Goal: Information Seeking & Learning: Learn about a topic

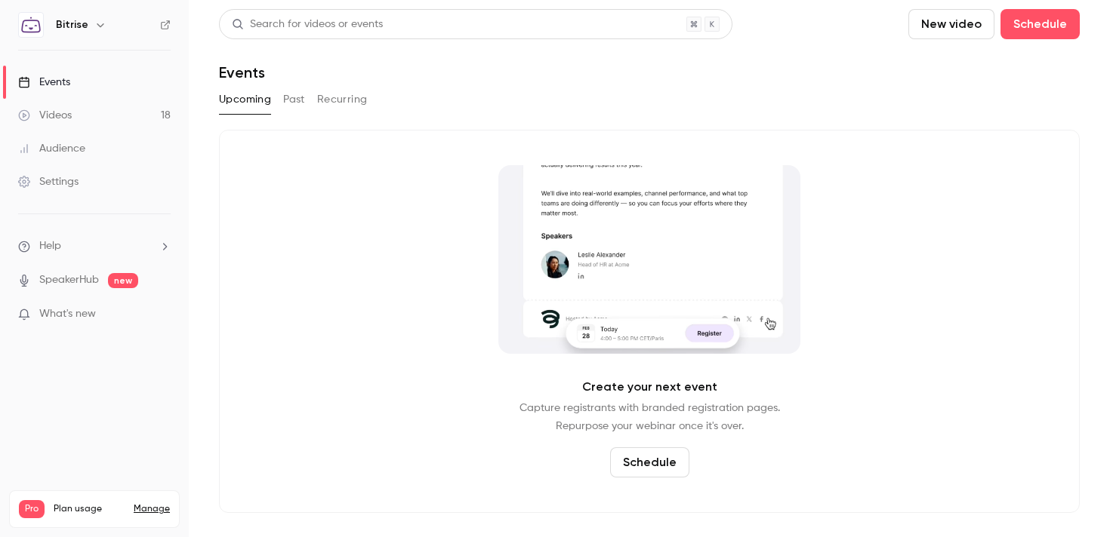
click at [71, 121] on div "Videos" at bounding box center [45, 115] width 54 height 15
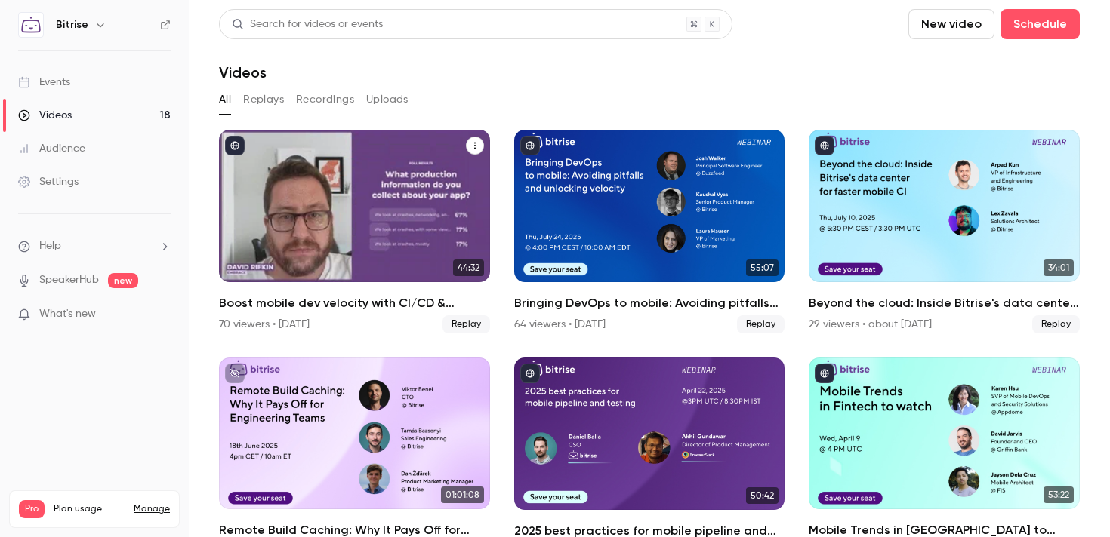
click at [414, 185] on div "Boost mobile dev velocity with CI/CD & observability best practices" at bounding box center [354, 206] width 271 height 152
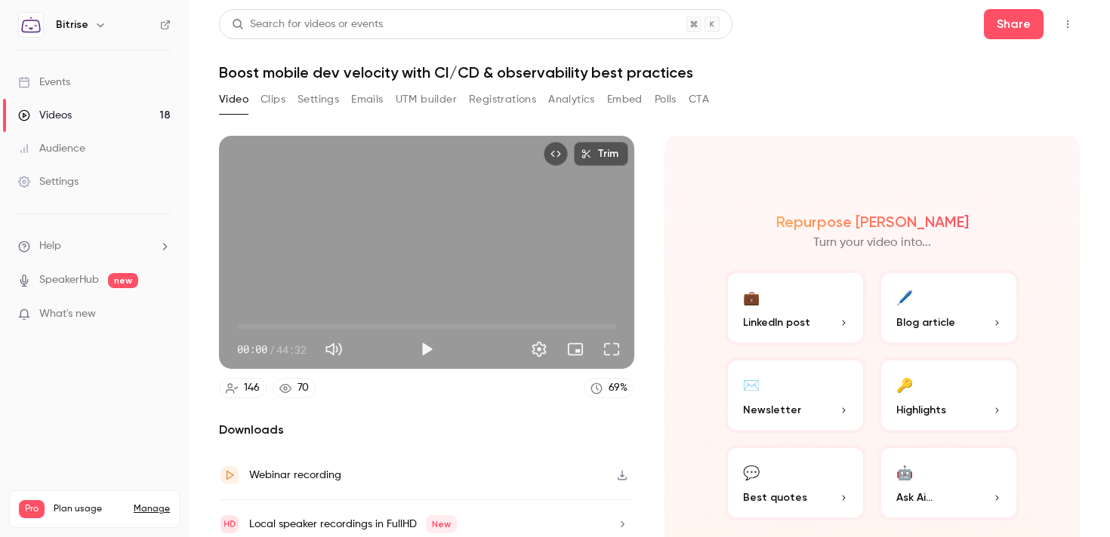
click at [497, 104] on button "Registrations" at bounding box center [502, 100] width 67 height 24
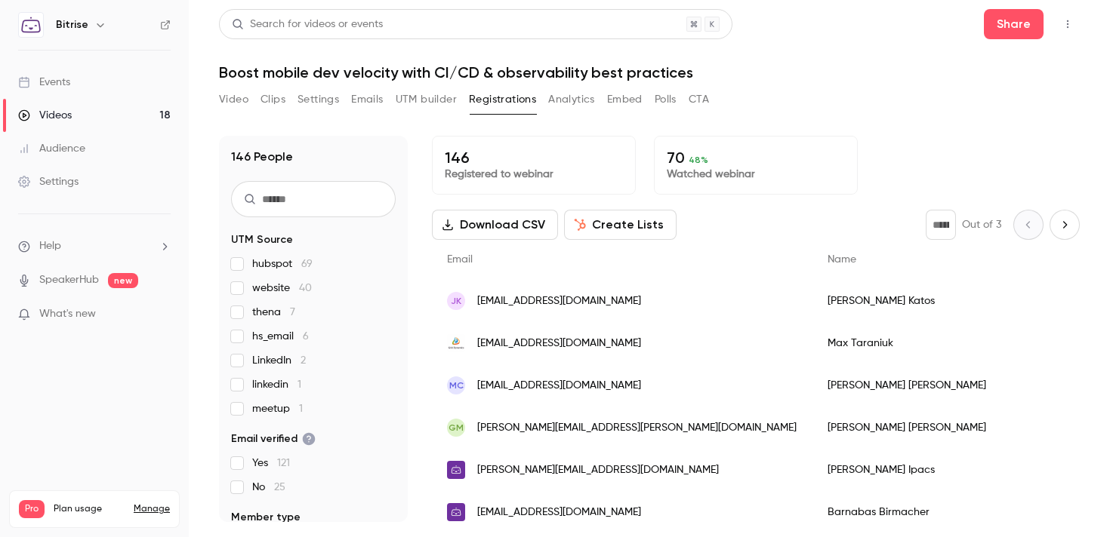
click at [63, 99] on link "Videos 18" at bounding box center [94, 115] width 189 height 33
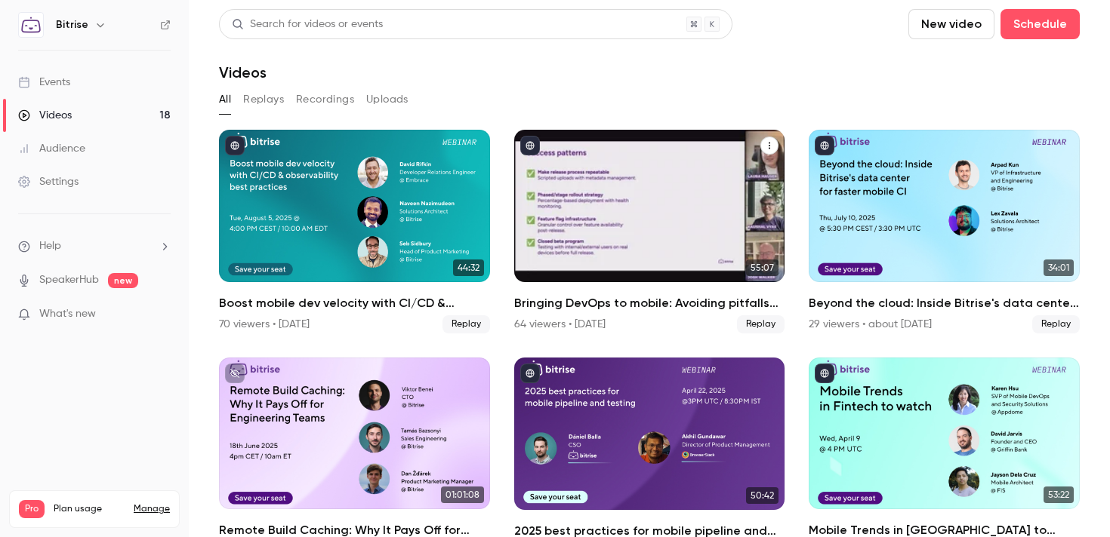
click at [558, 191] on div "Bringing DevOps to mobile: Avoiding pitfalls and unlocking velocity" at bounding box center [649, 206] width 271 height 152
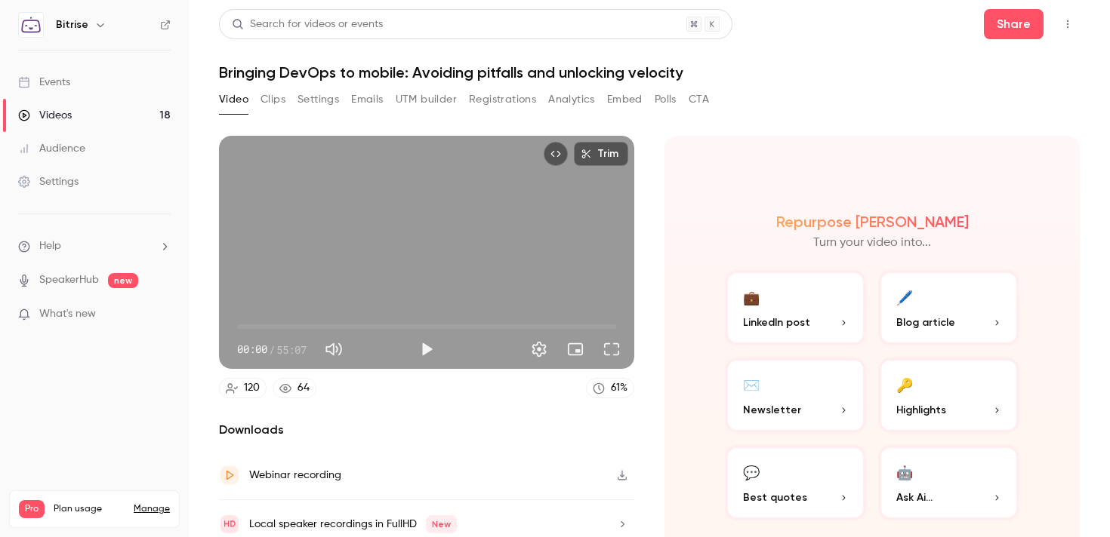
click at [487, 103] on button "Registrations" at bounding box center [502, 100] width 67 height 24
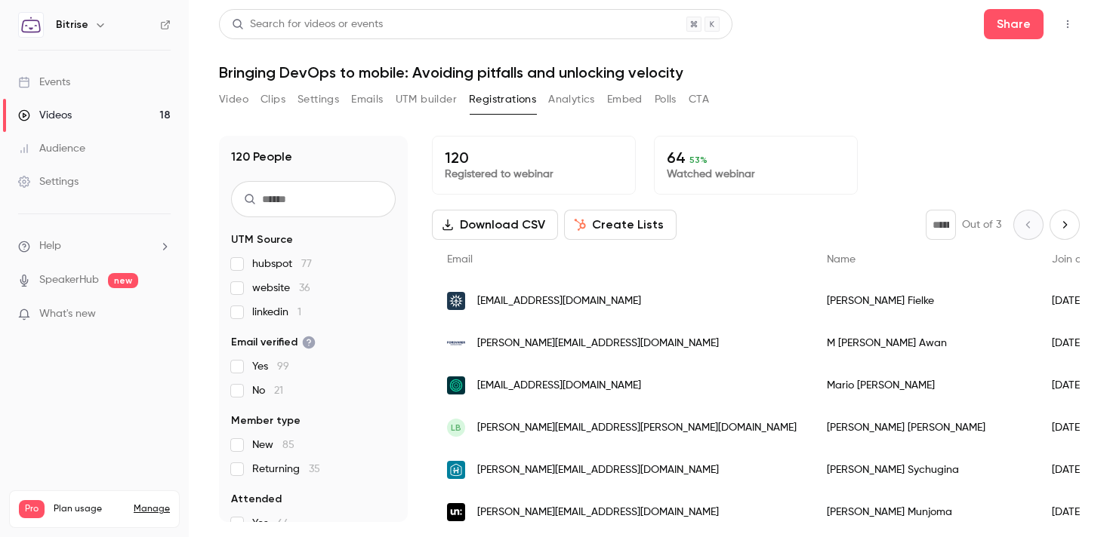
click at [121, 107] on link "Videos 18" at bounding box center [94, 115] width 189 height 33
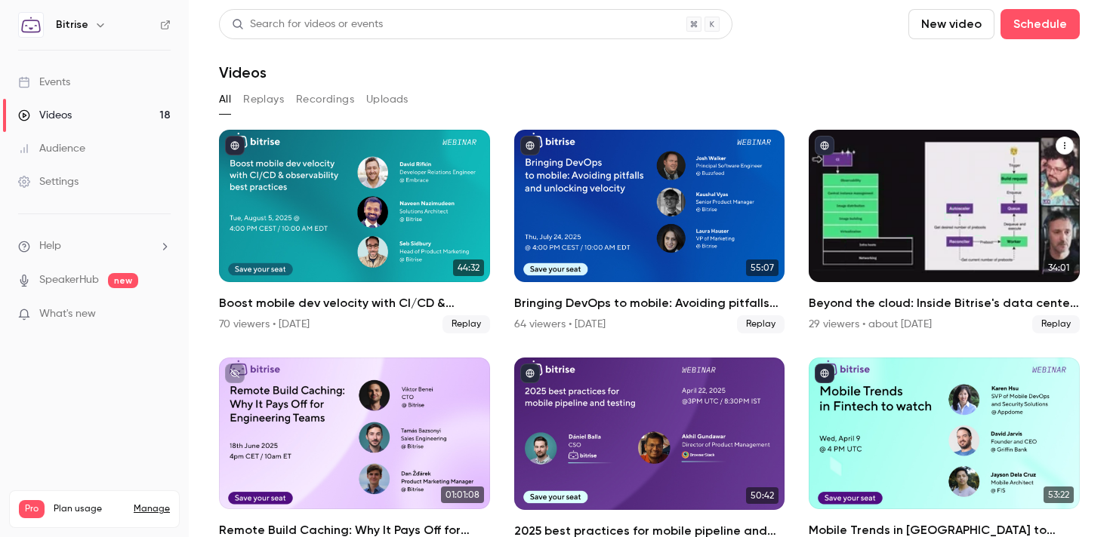
click at [831, 266] on div "Beyond the cloud: Inside Bitrise's data center for faster mobile CI" at bounding box center [944, 206] width 271 height 152
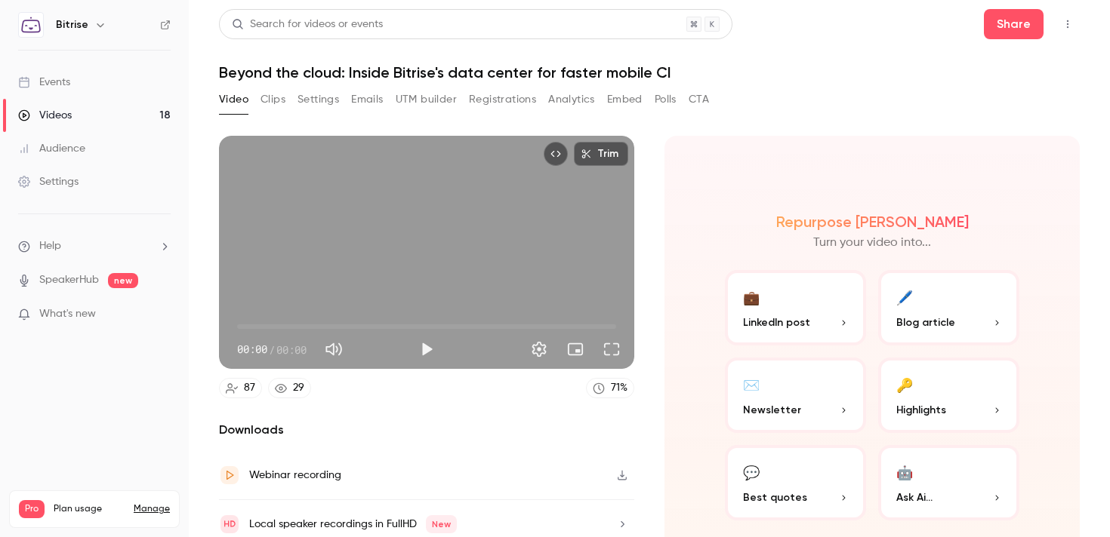
click at [496, 105] on button "Registrations" at bounding box center [502, 100] width 67 height 24
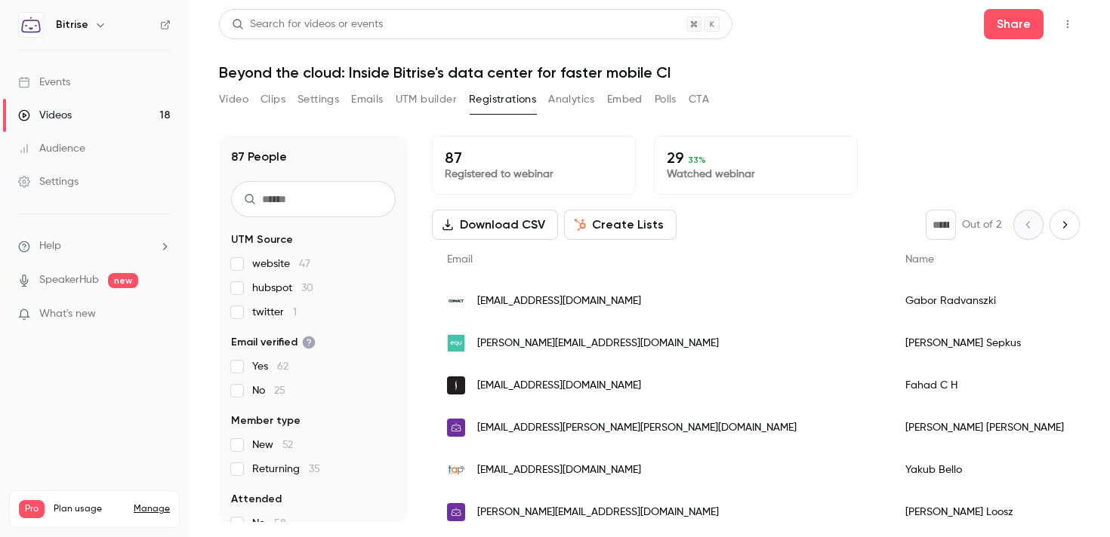
click at [121, 116] on link "Videos 18" at bounding box center [94, 115] width 189 height 33
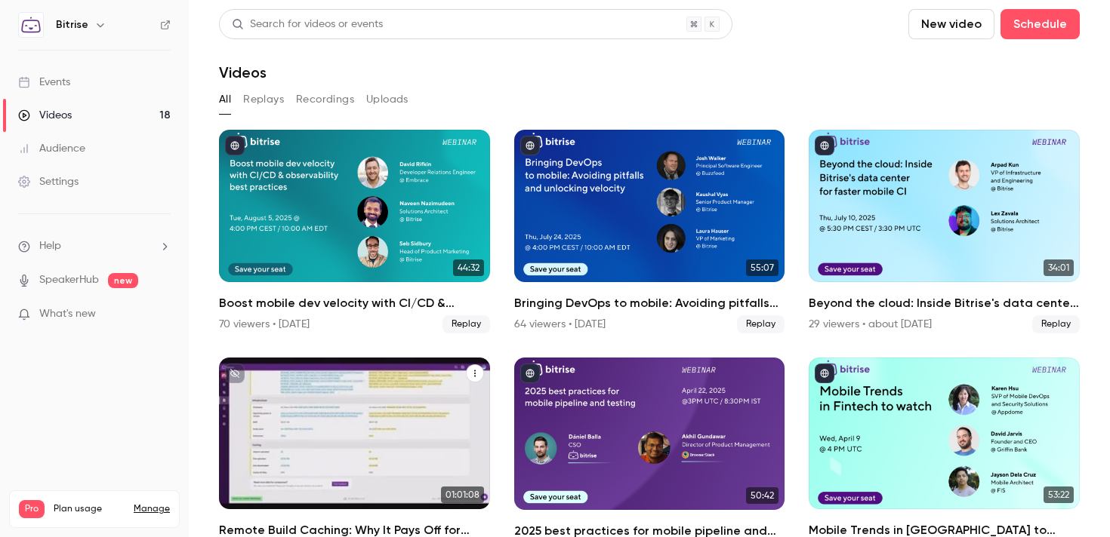
click at [310, 406] on div "Remote Build Caching: Why It Pays Off for Engineering Teams" at bounding box center [354, 434] width 271 height 152
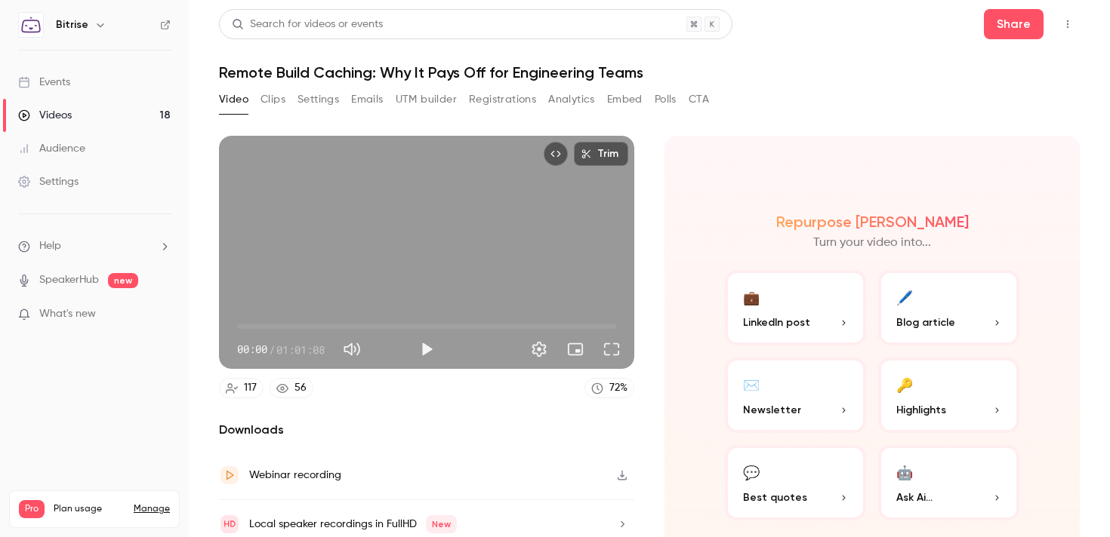
click at [487, 116] on div "Video Clips Settings Emails UTM builder Registrations Analytics Embed Polls CTA" at bounding box center [464, 103] width 490 height 30
click at [481, 93] on button "Registrations" at bounding box center [502, 100] width 67 height 24
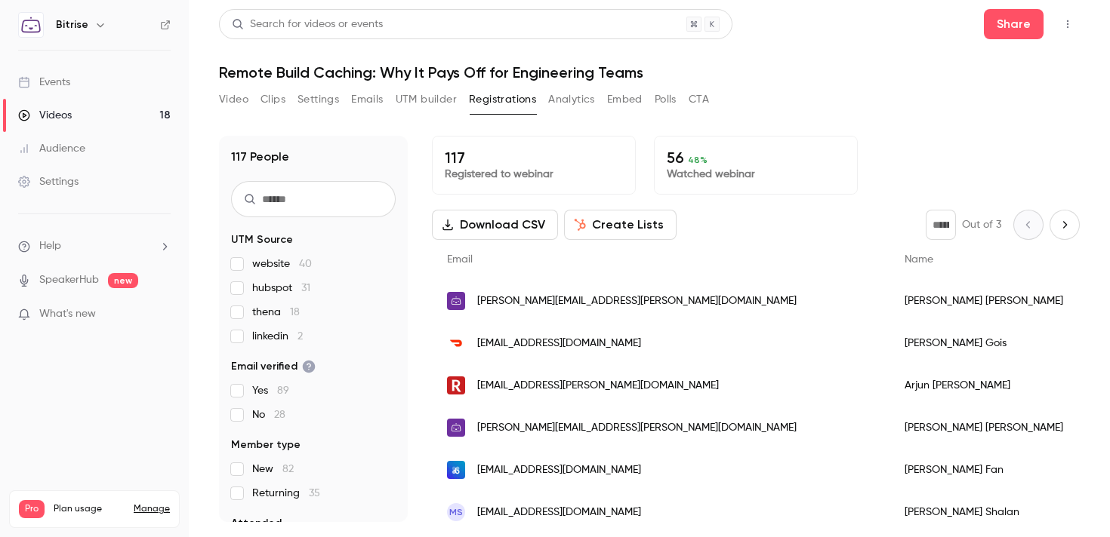
click at [82, 122] on link "Videos 18" at bounding box center [94, 115] width 189 height 33
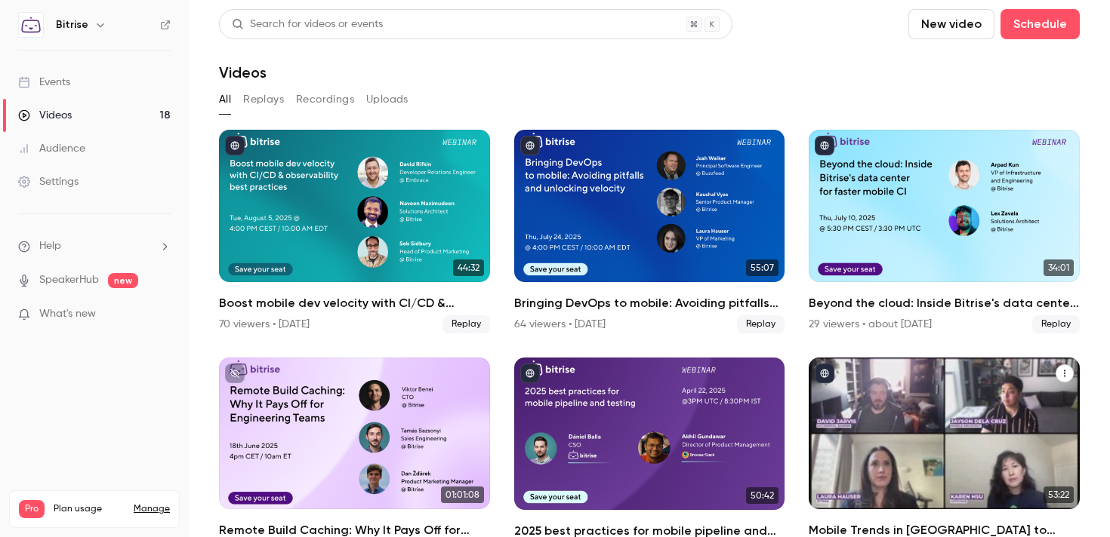
click at [907, 398] on div "Mobile Trends in Fintech to watch" at bounding box center [944, 434] width 271 height 152
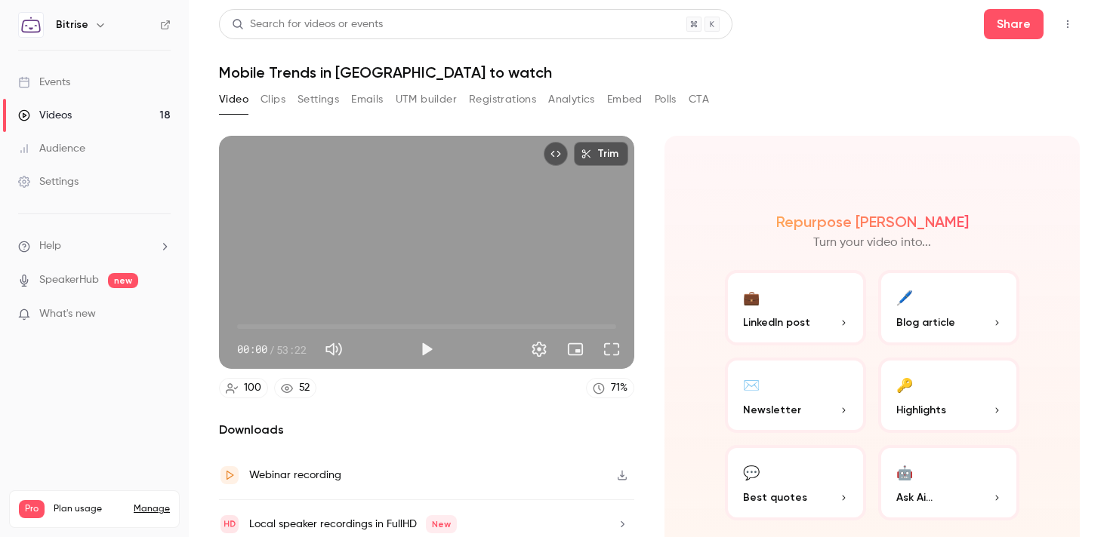
click at [511, 105] on button "Registrations" at bounding box center [502, 100] width 67 height 24
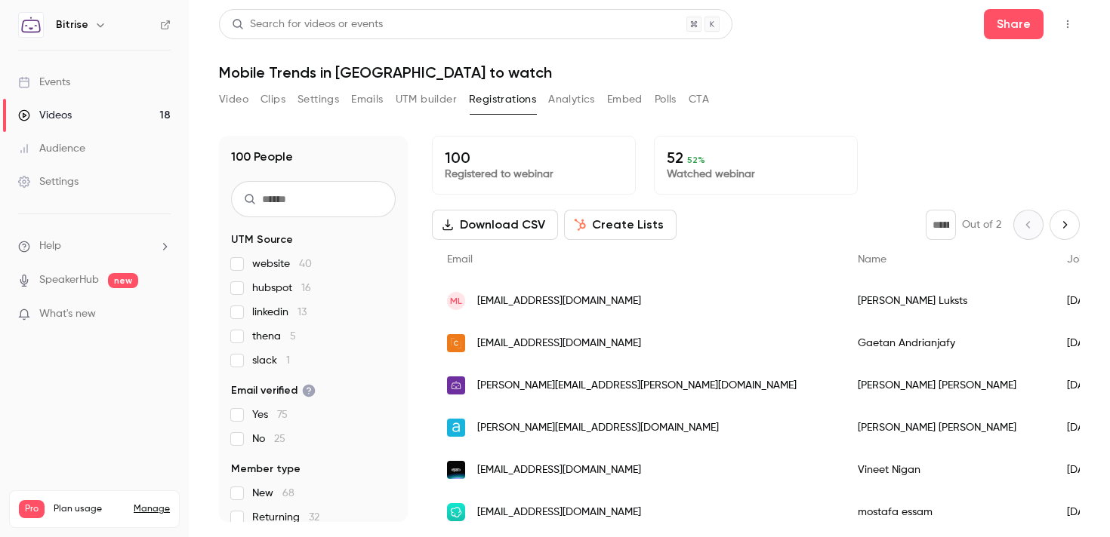
click at [88, 127] on link "Videos 18" at bounding box center [94, 115] width 189 height 33
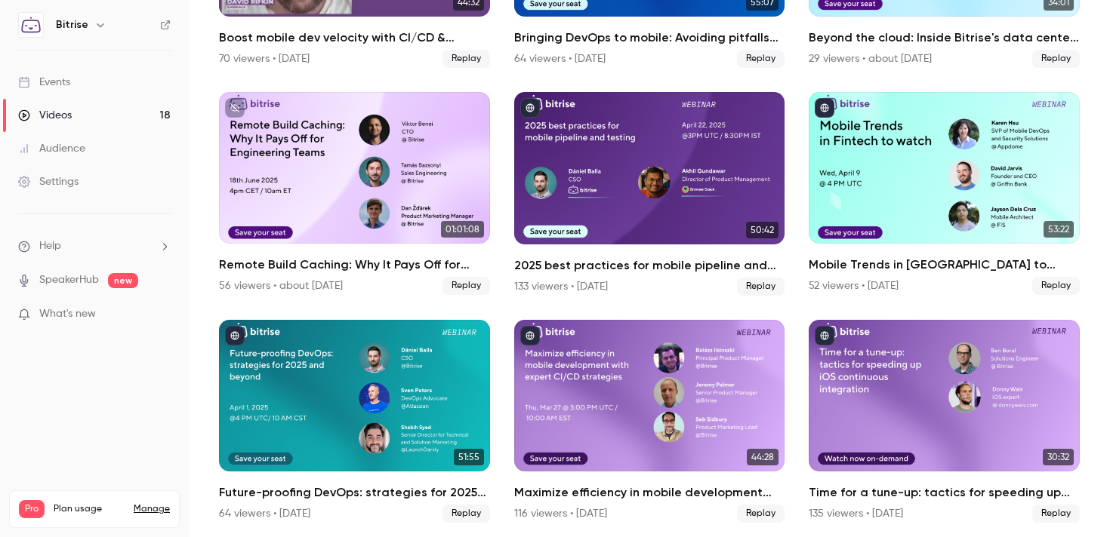
scroll to position [275, 0]
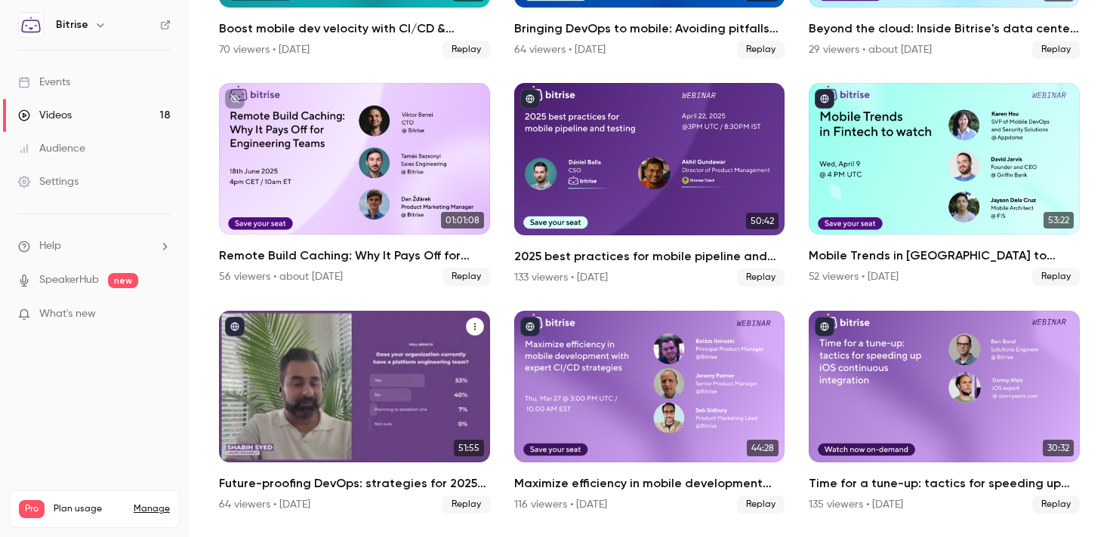
click at [383, 359] on div "Future-proofing DevOps: strategies for 2025 and beyond" at bounding box center [354, 387] width 271 height 152
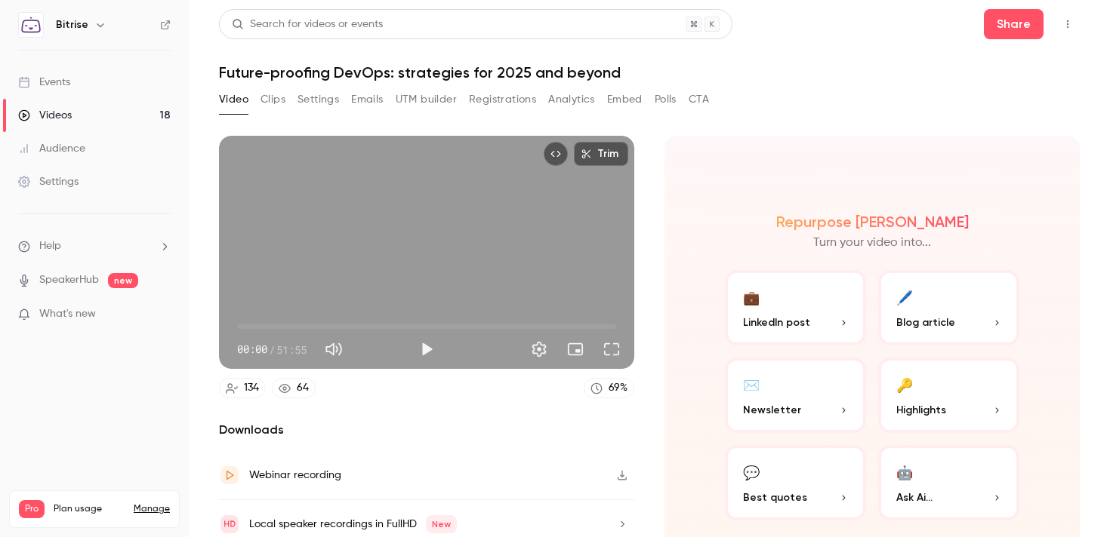
click at [497, 91] on button "Registrations" at bounding box center [502, 100] width 67 height 24
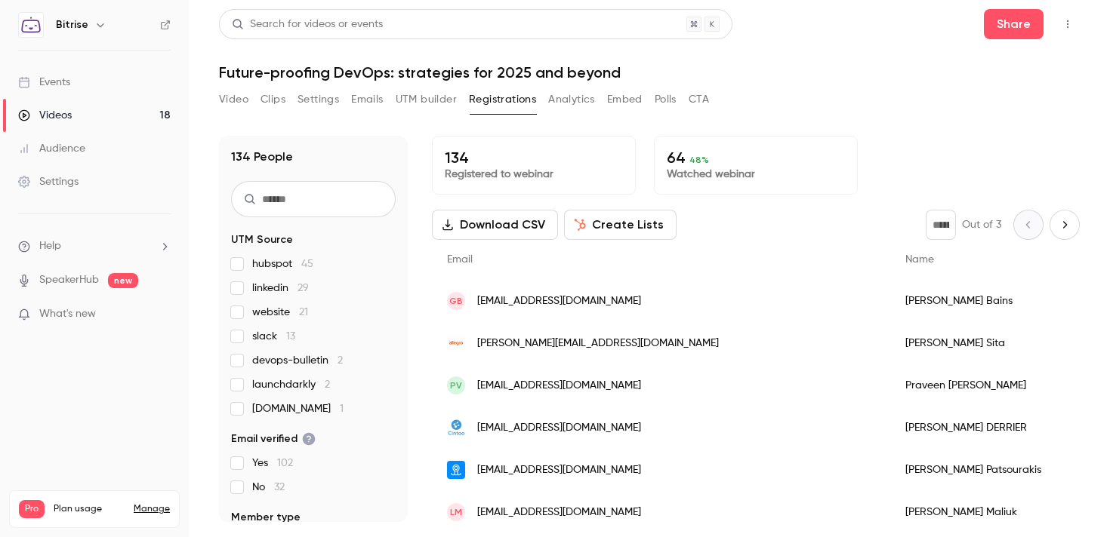
click at [95, 119] on link "Videos 18" at bounding box center [94, 115] width 189 height 33
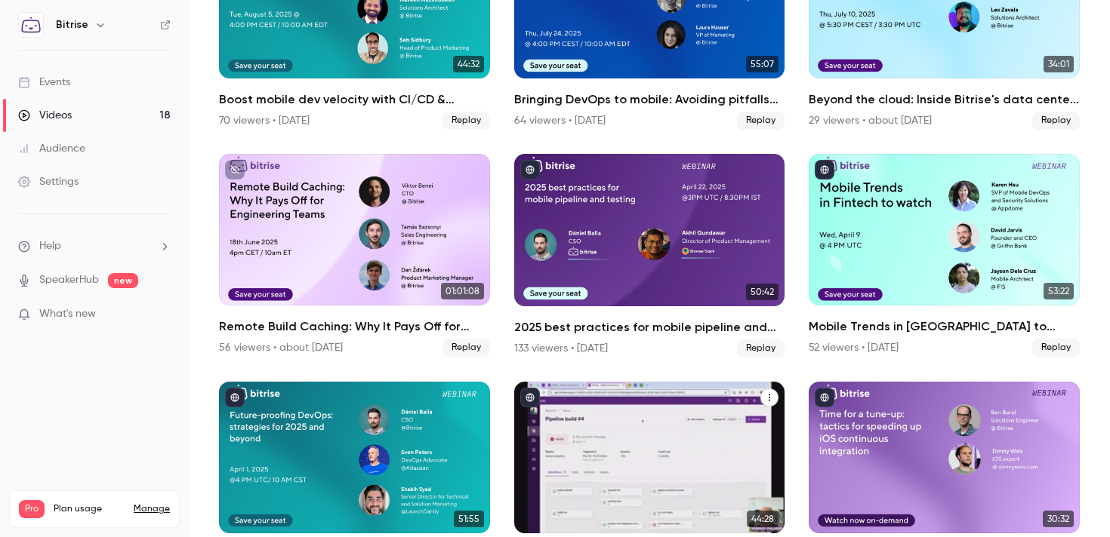
scroll to position [220, 0]
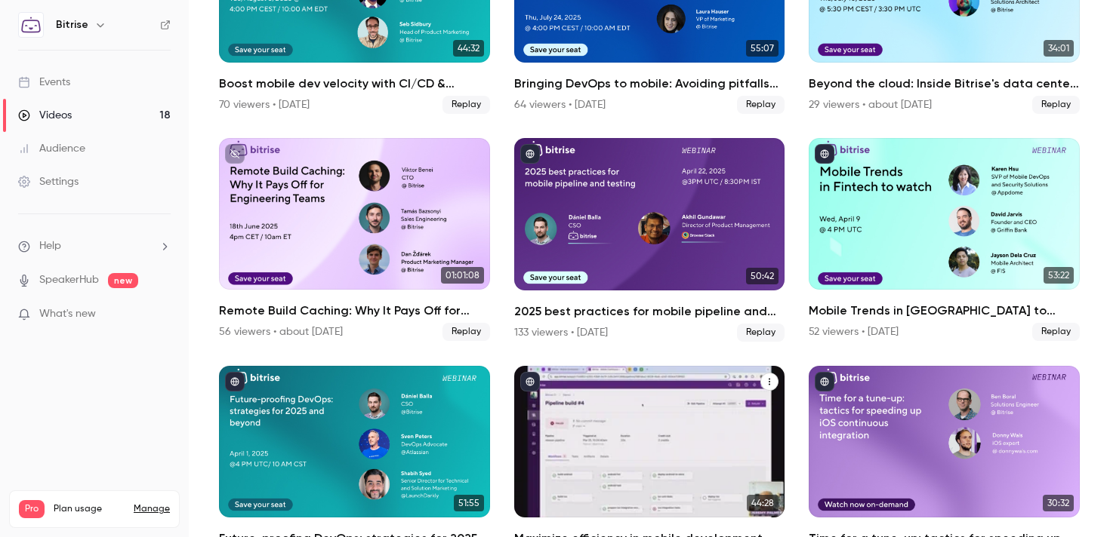
click at [622, 402] on div "Maximize efficiency in mobile development with expert CI/CD strategies" at bounding box center [649, 442] width 271 height 152
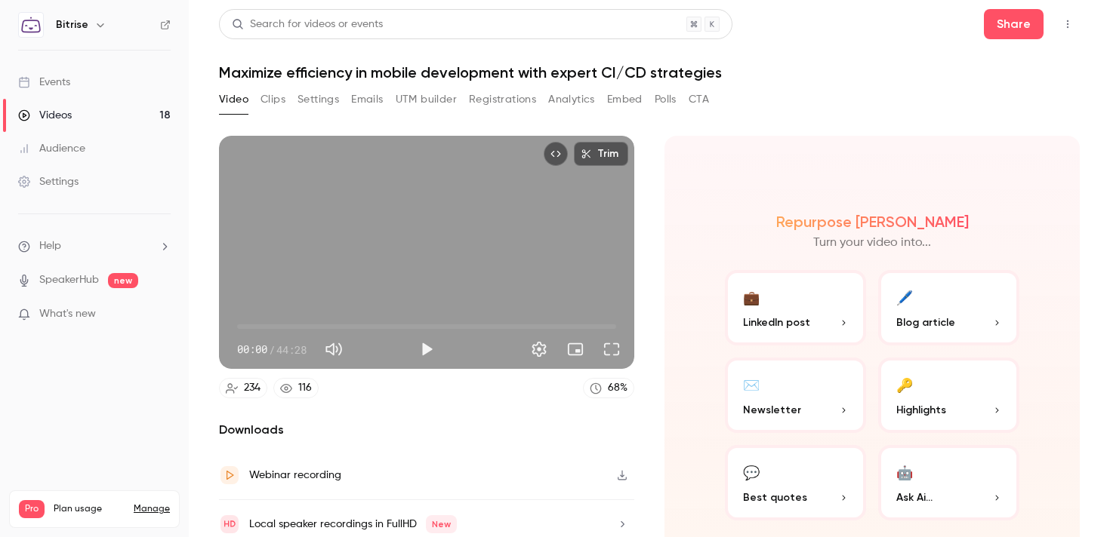
click at [467, 103] on div "Video Clips Settings Emails UTM builder Registrations Analytics Embed Polls CTA" at bounding box center [464, 100] width 490 height 24
click at [497, 98] on button "Registrations" at bounding box center [502, 100] width 67 height 24
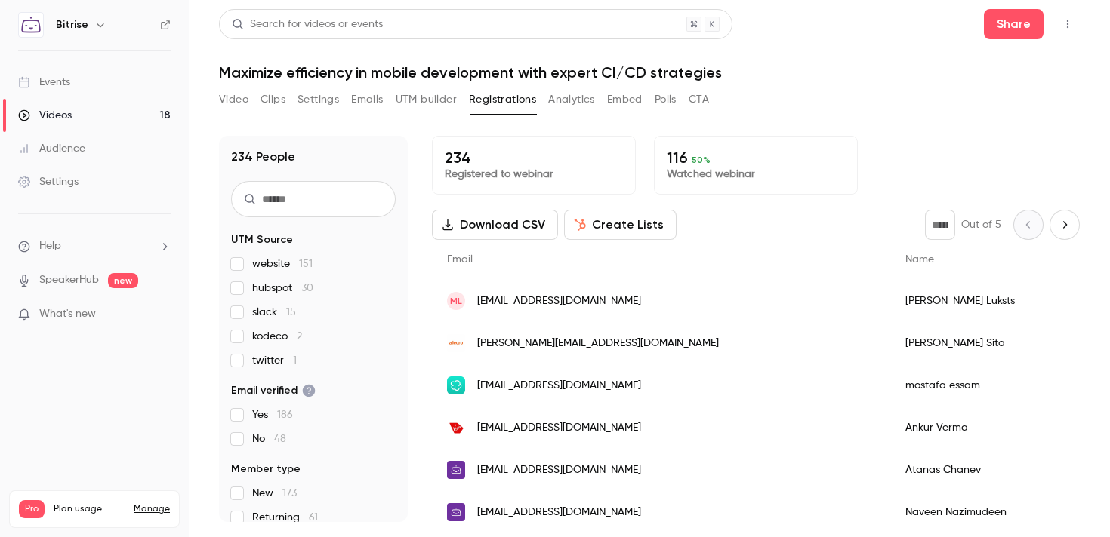
click at [156, 109] on link "Videos 18" at bounding box center [94, 115] width 189 height 33
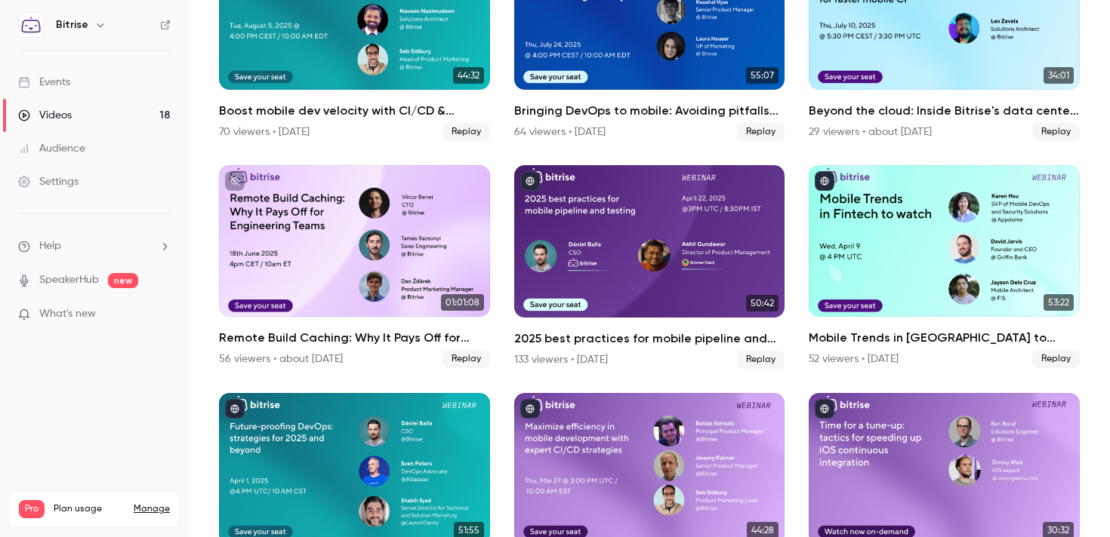
scroll to position [196, 0]
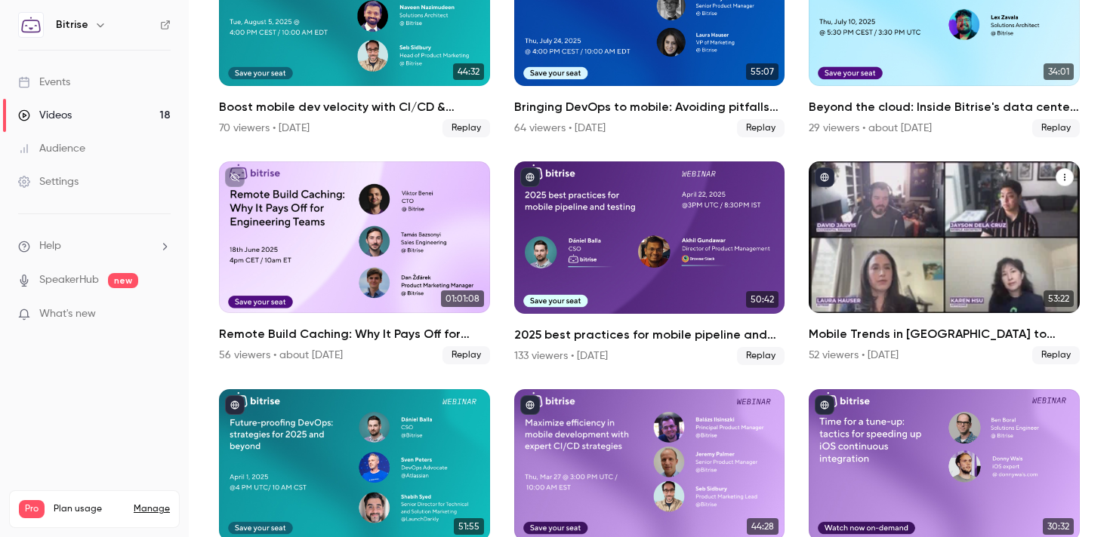
click at [934, 245] on div "Mobile Trends in Fintech to watch" at bounding box center [944, 238] width 271 height 152
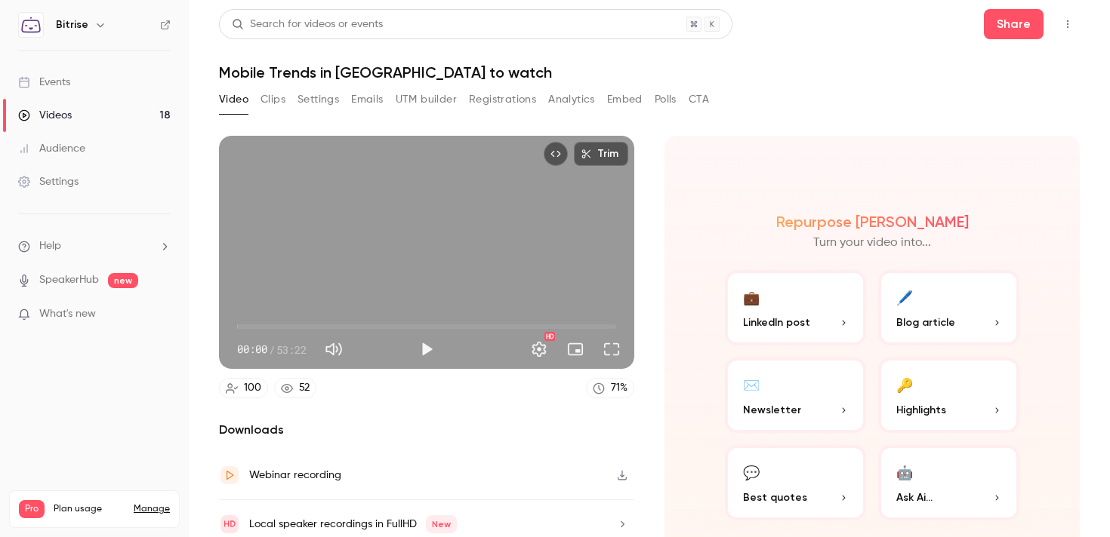
click at [497, 91] on button "Registrations" at bounding box center [502, 100] width 67 height 24
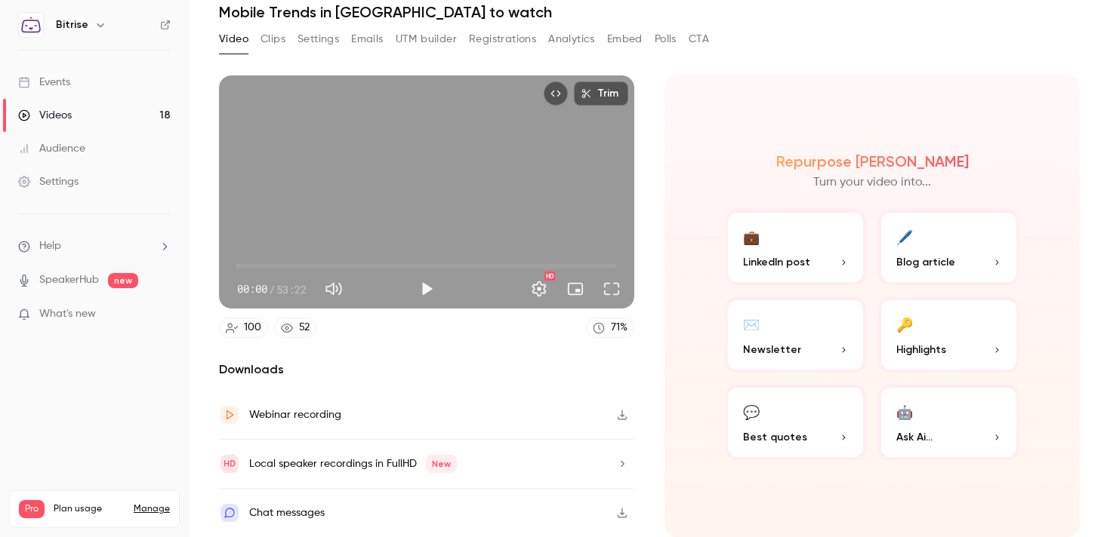
scroll to position [57, 0]
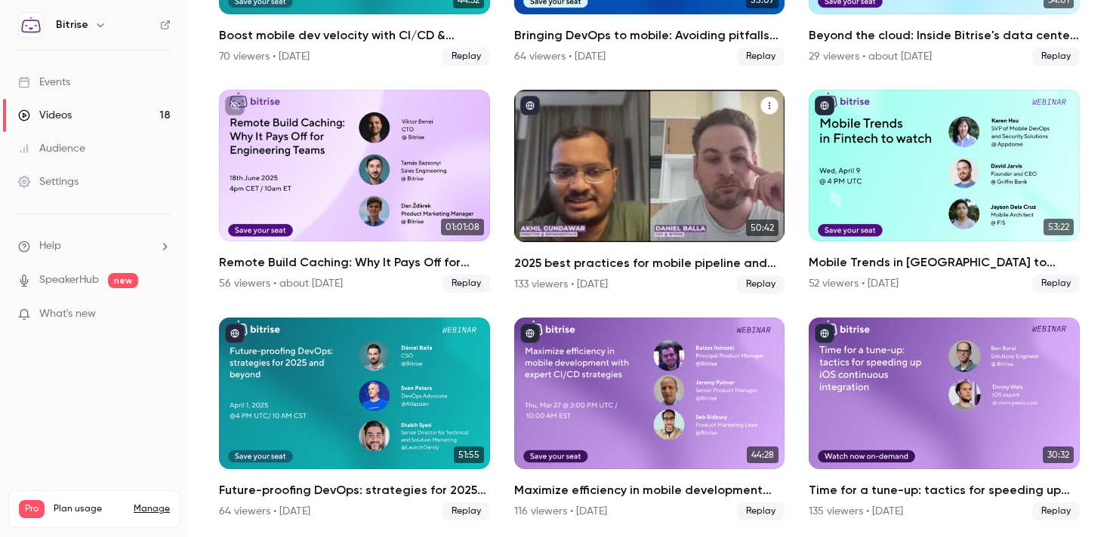
scroll to position [291, 0]
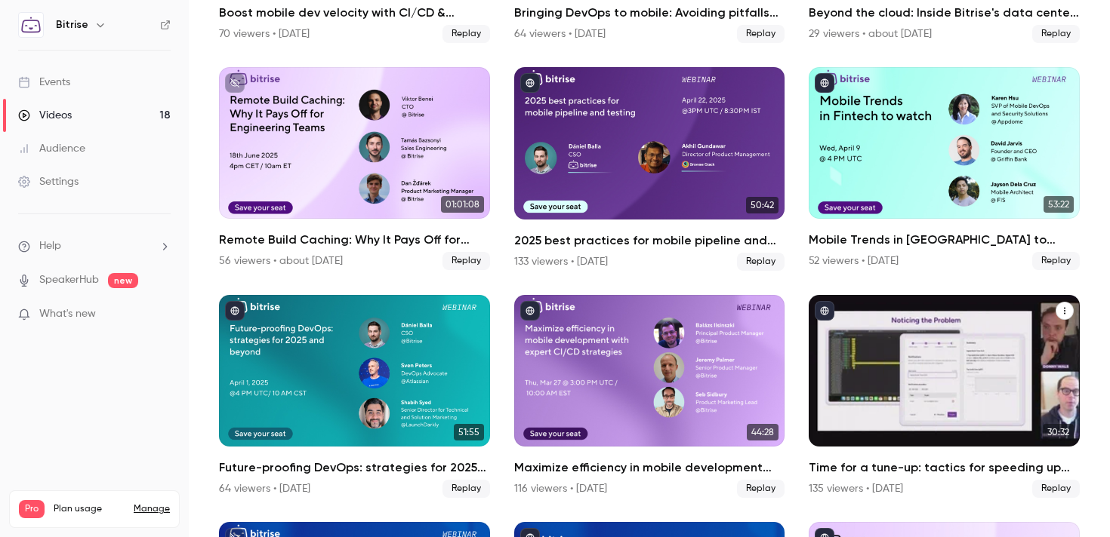
click at [947, 352] on div "Time for a tune-up: tactics for speeding up iOS continuous integration" at bounding box center [944, 371] width 271 height 152
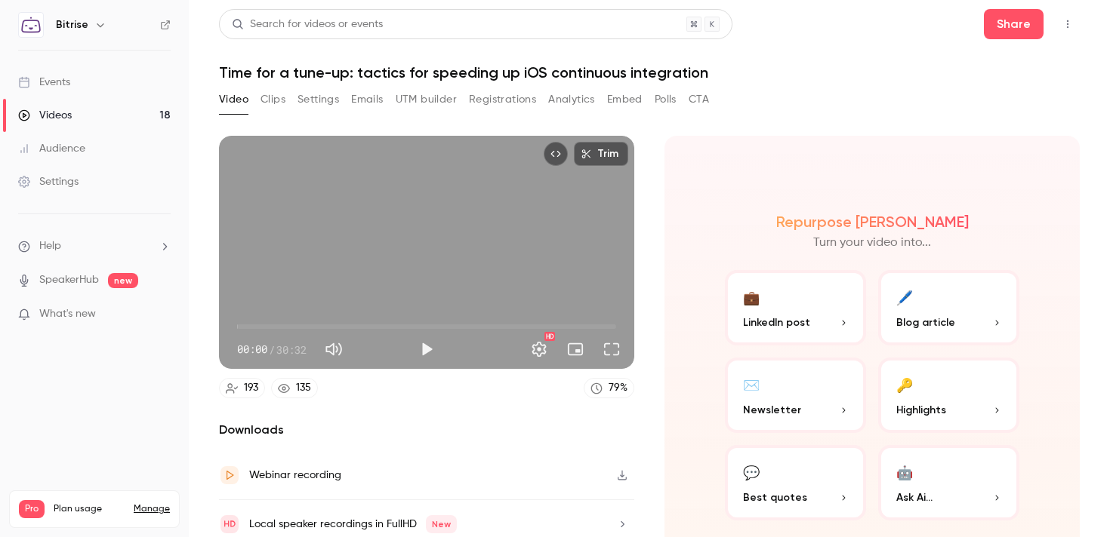
click at [493, 112] on div "Video Clips Settings Emails UTM builder Registrations Analytics Embed Polls CTA" at bounding box center [464, 103] width 490 height 30
click at [480, 99] on button "Registrations" at bounding box center [502, 100] width 67 height 24
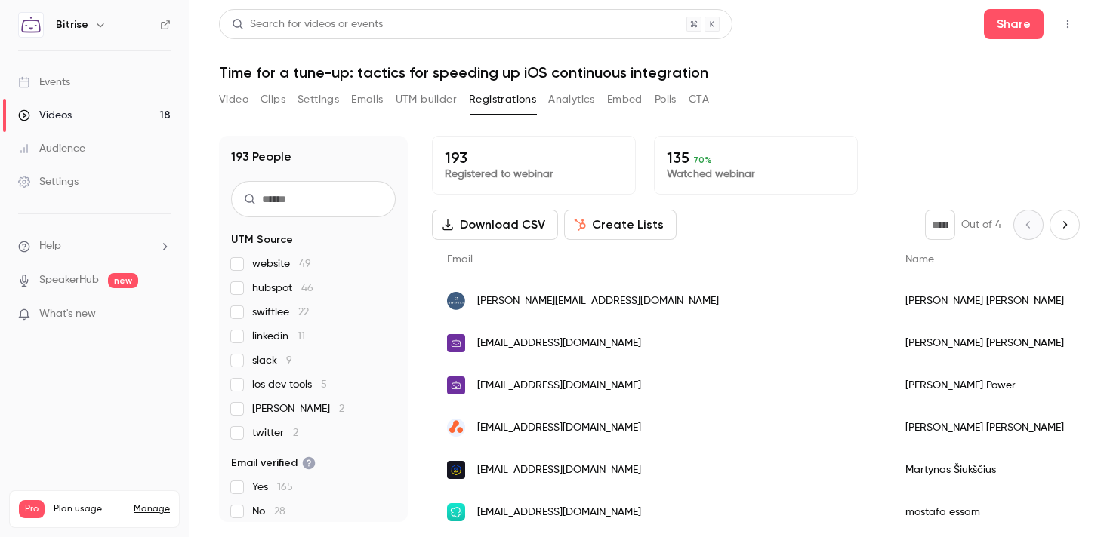
click at [593, 297] on div "[PERSON_NAME][EMAIL_ADDRESS][DOMAIN_NAME]" at bounding box center [661, 301] width 458 height 42
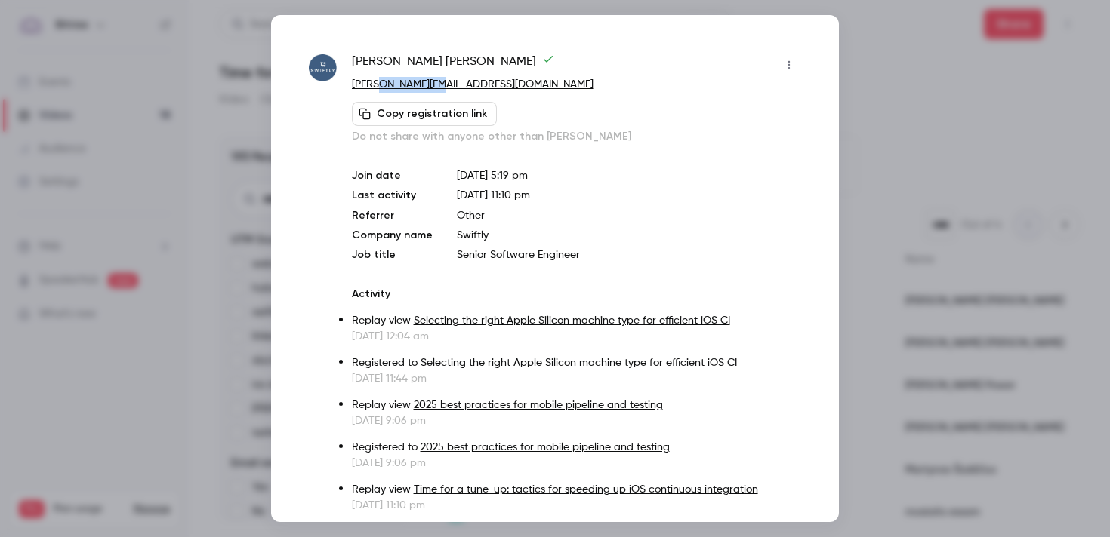
copy link "[DOMAIN_NAME]"
drag, startPoint x: 445, startPoint y: 86, endPoint x: 380, endPoint y: 83, distance: 65.7
click at [380, 83] on p "[PERSON_NAME][EMAIL_ADDRESS][DOMAIN_NAME]" at bounding box center [576, 85] width 449 height 16
click at [952, 196] on div at bounding box center [555, 268] width 1110 height 537
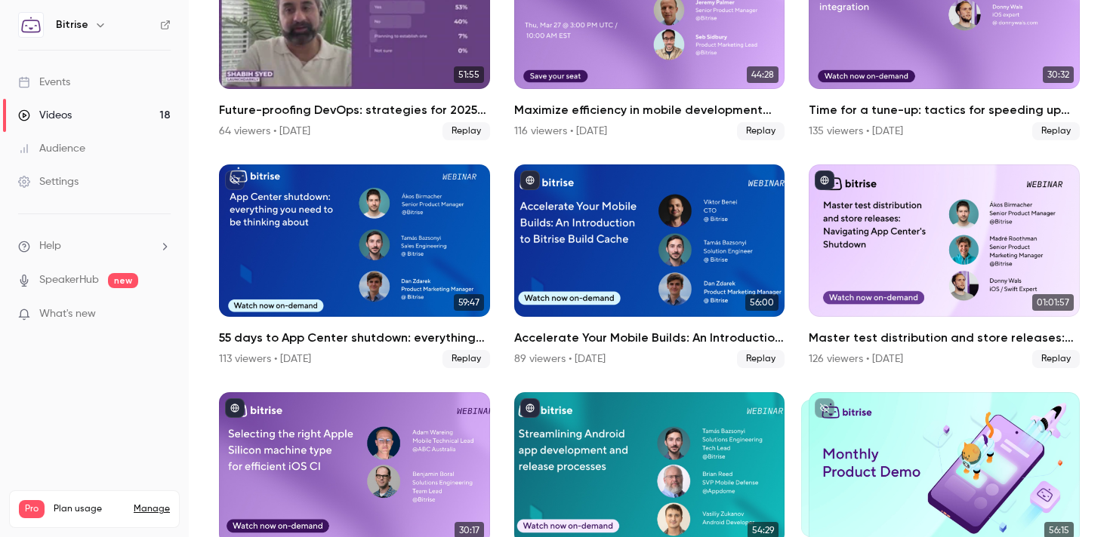
scroll to position [651, 0]
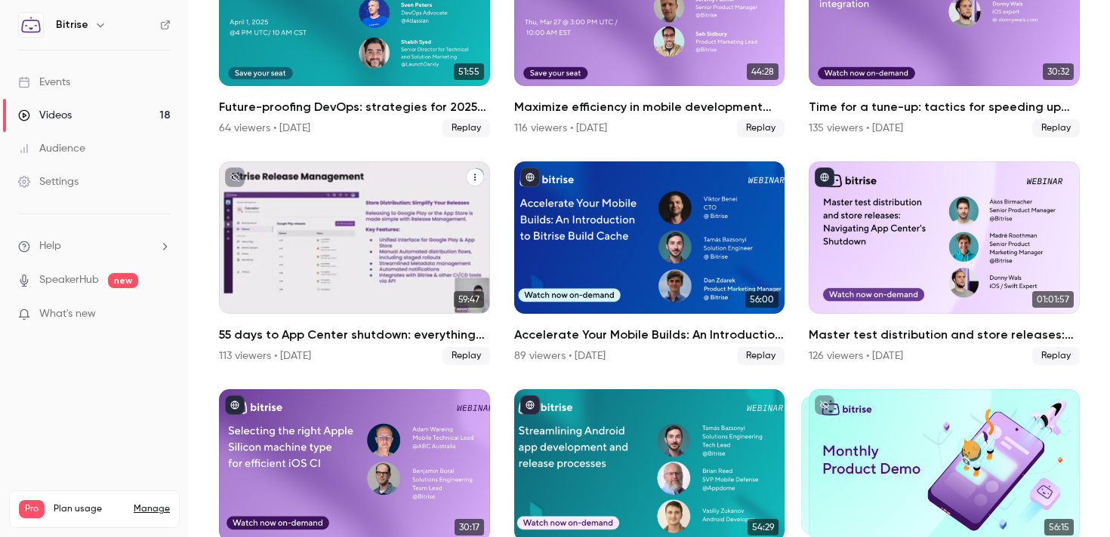
click at [408, 243] on div "55 days to App Center shutdown: everything you need to be thinking about" at bounding box center [354, 238] width 271 height 152
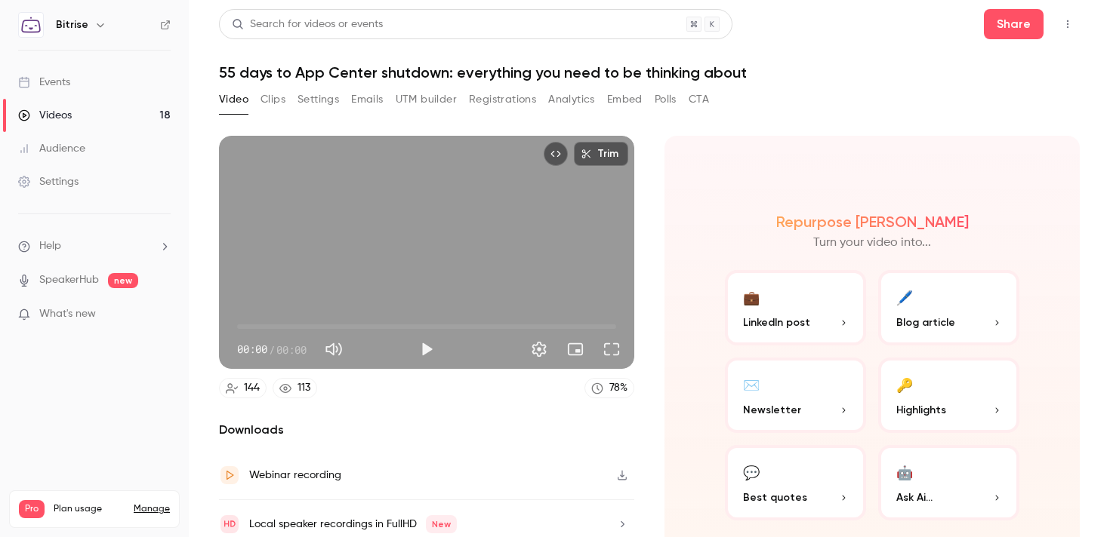
click at [585, 103] on button "Analytics" at bounding box center [571, 100] width 47 height 24
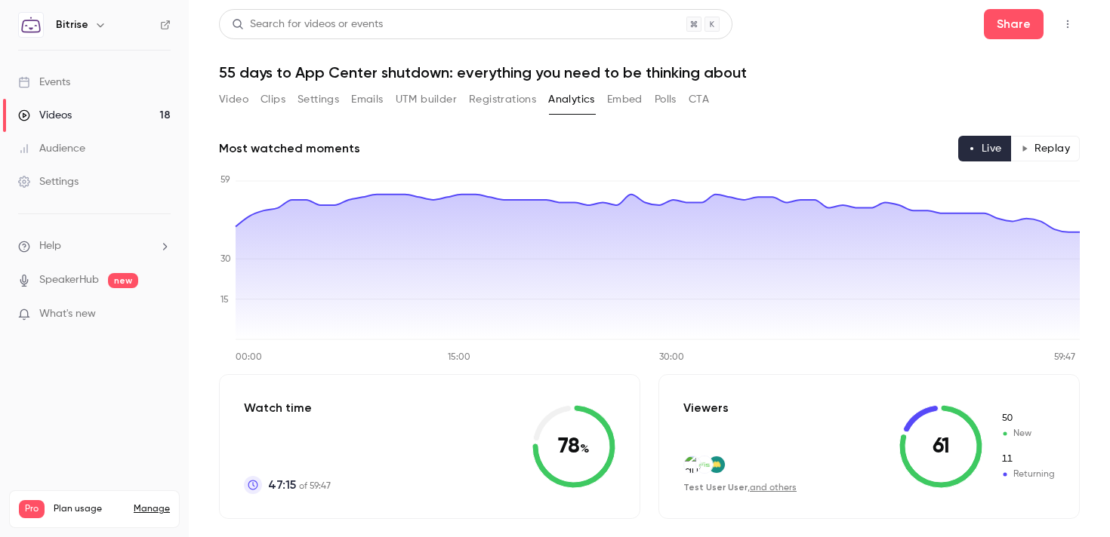
click at [506, 94] on button "Registrations" at bounding box center [502, 100] width 67 height 24
